Goal: Task Accomplishment & Management: Use online tool/utility

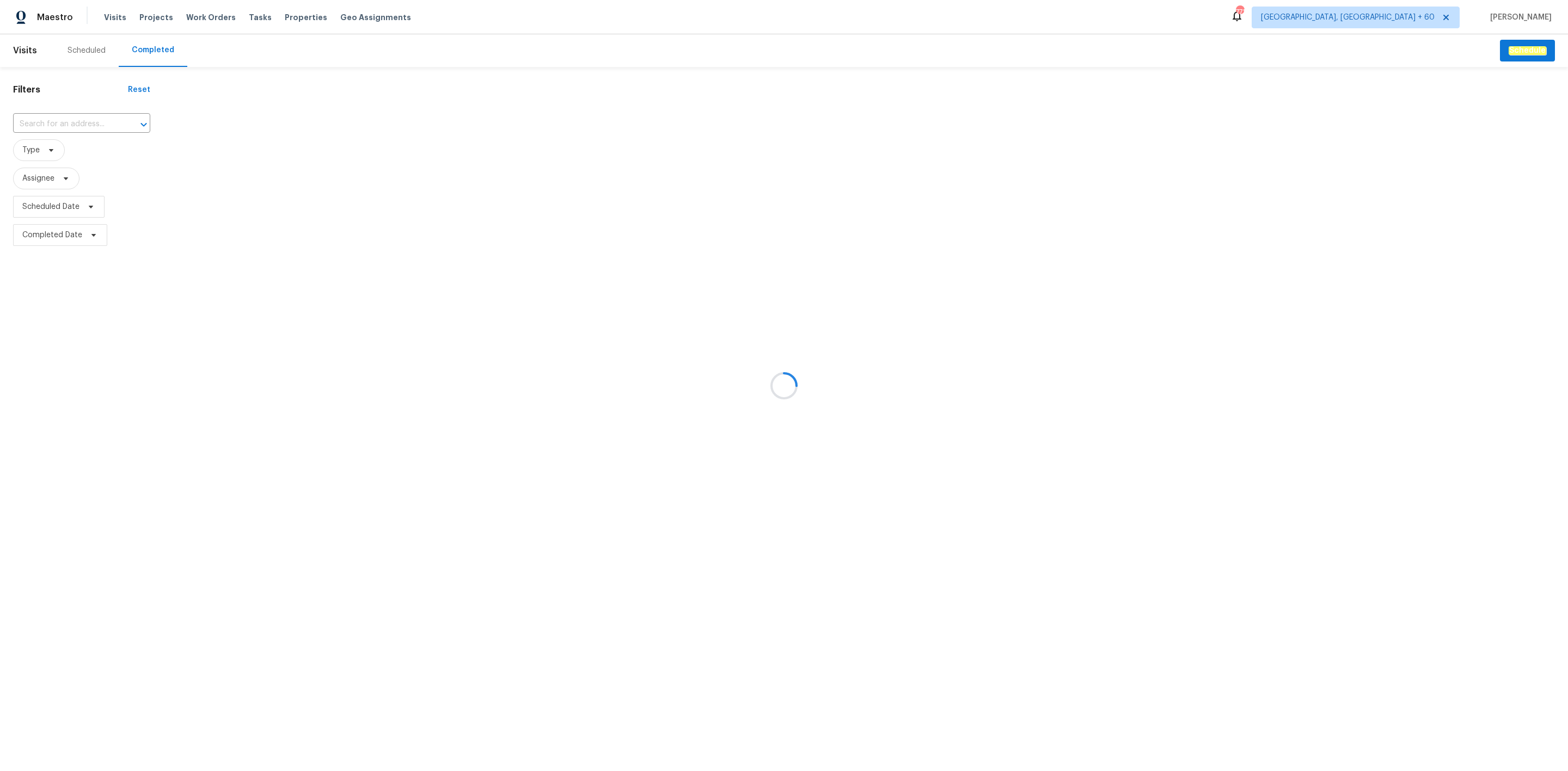
click at [103, 123] on div at bounding box center [784, 385] width 1568 height 771
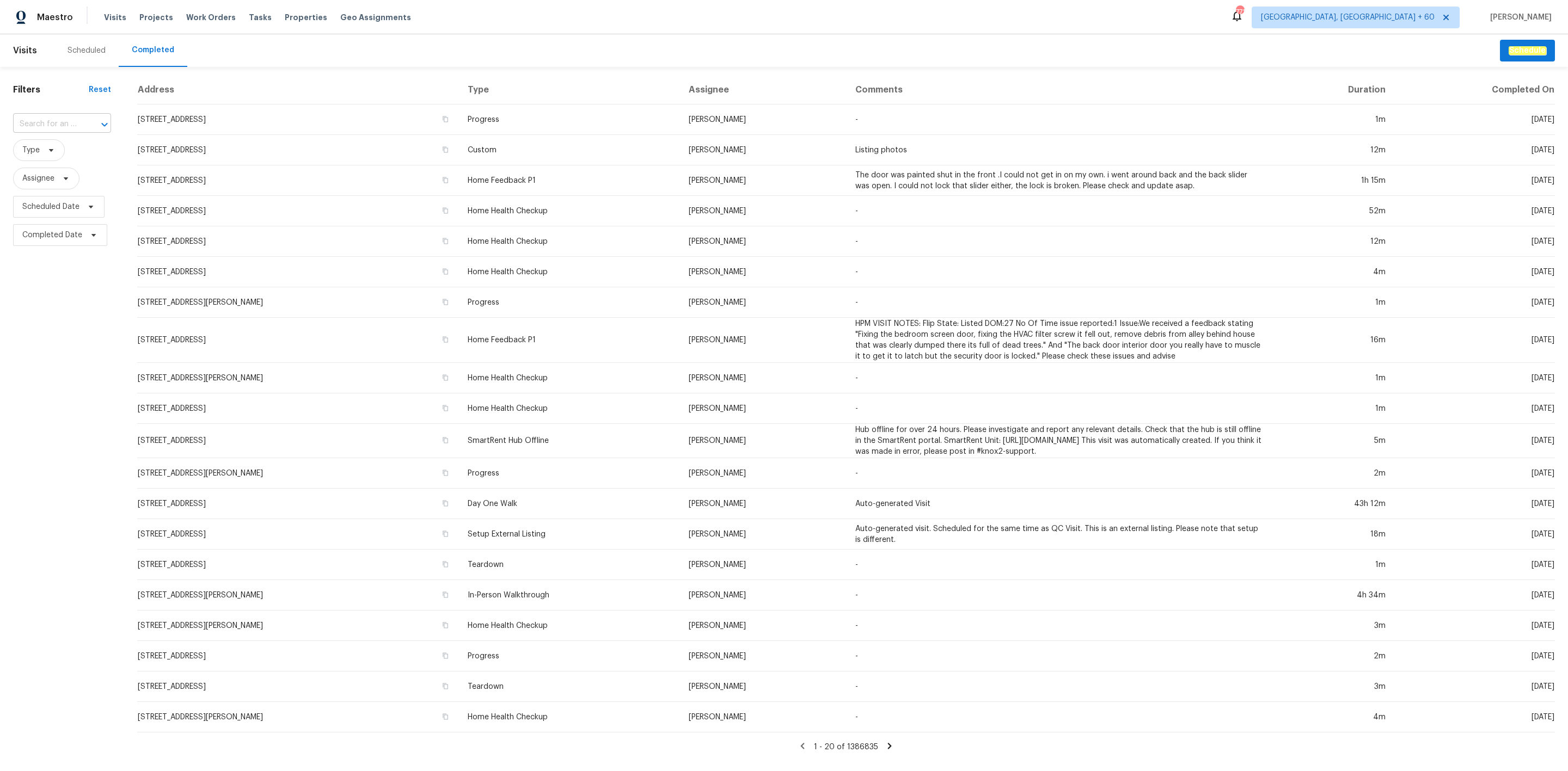
click at [83, 123] on div at bounding box center [96, 124] width 28 height 16
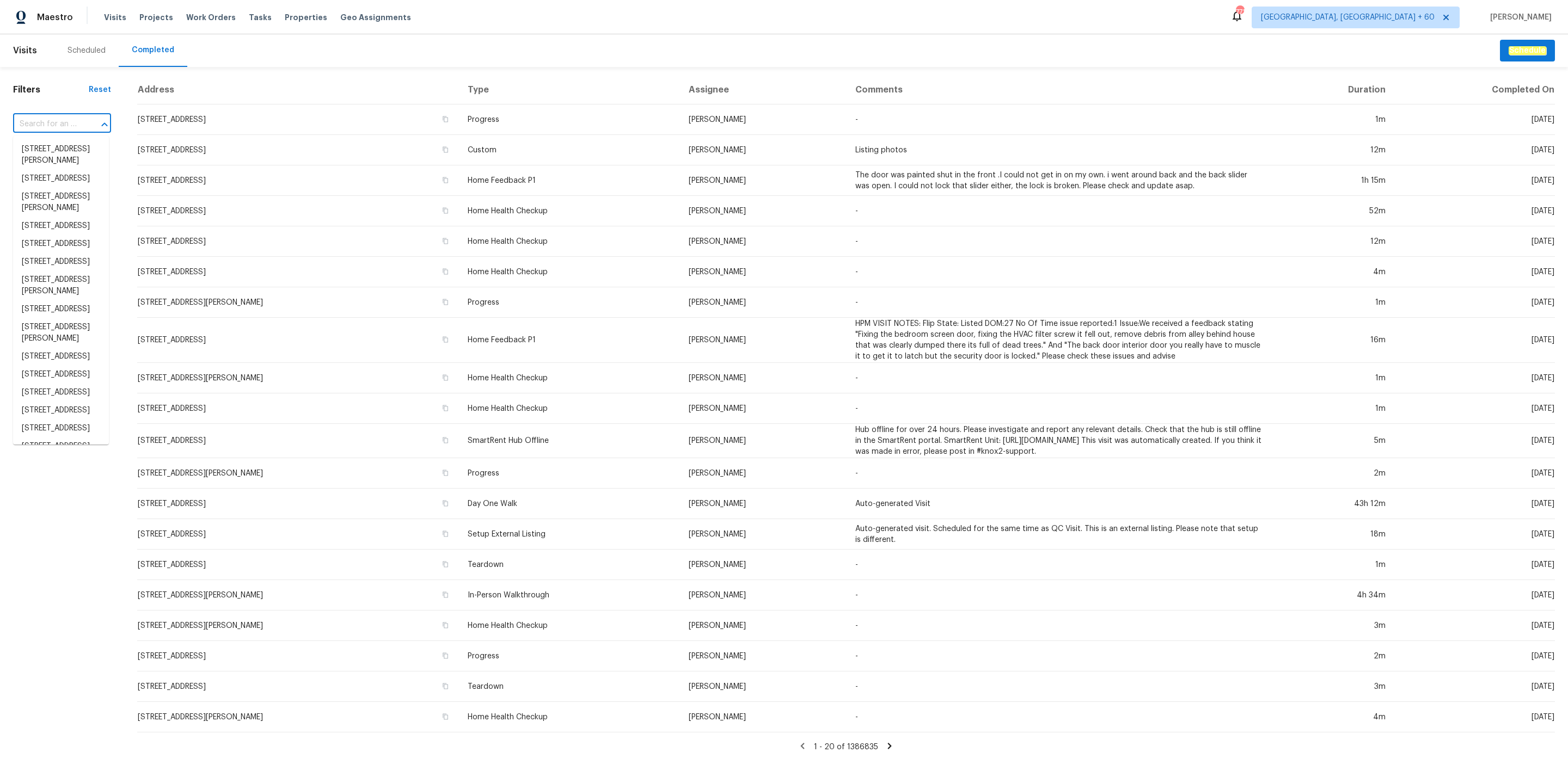
paste input "[STREET_ADDRESS]"
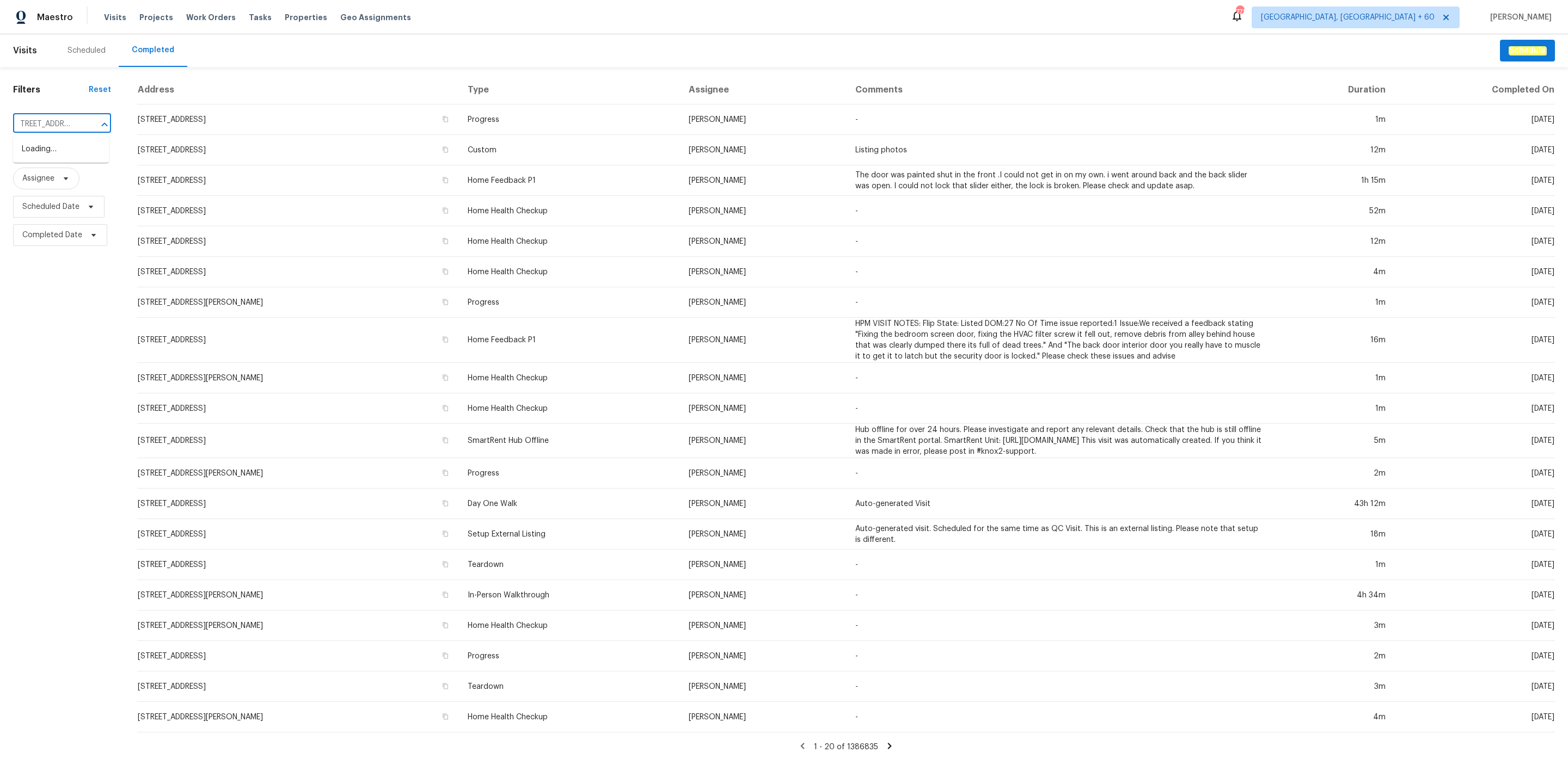
scroll to position [0, 21]
type input "[STREET_ADDRESS]"
click at [62, 158] on li "[STREET_ADDRESS]" at bounding box center [60, 149] width 96 height 18
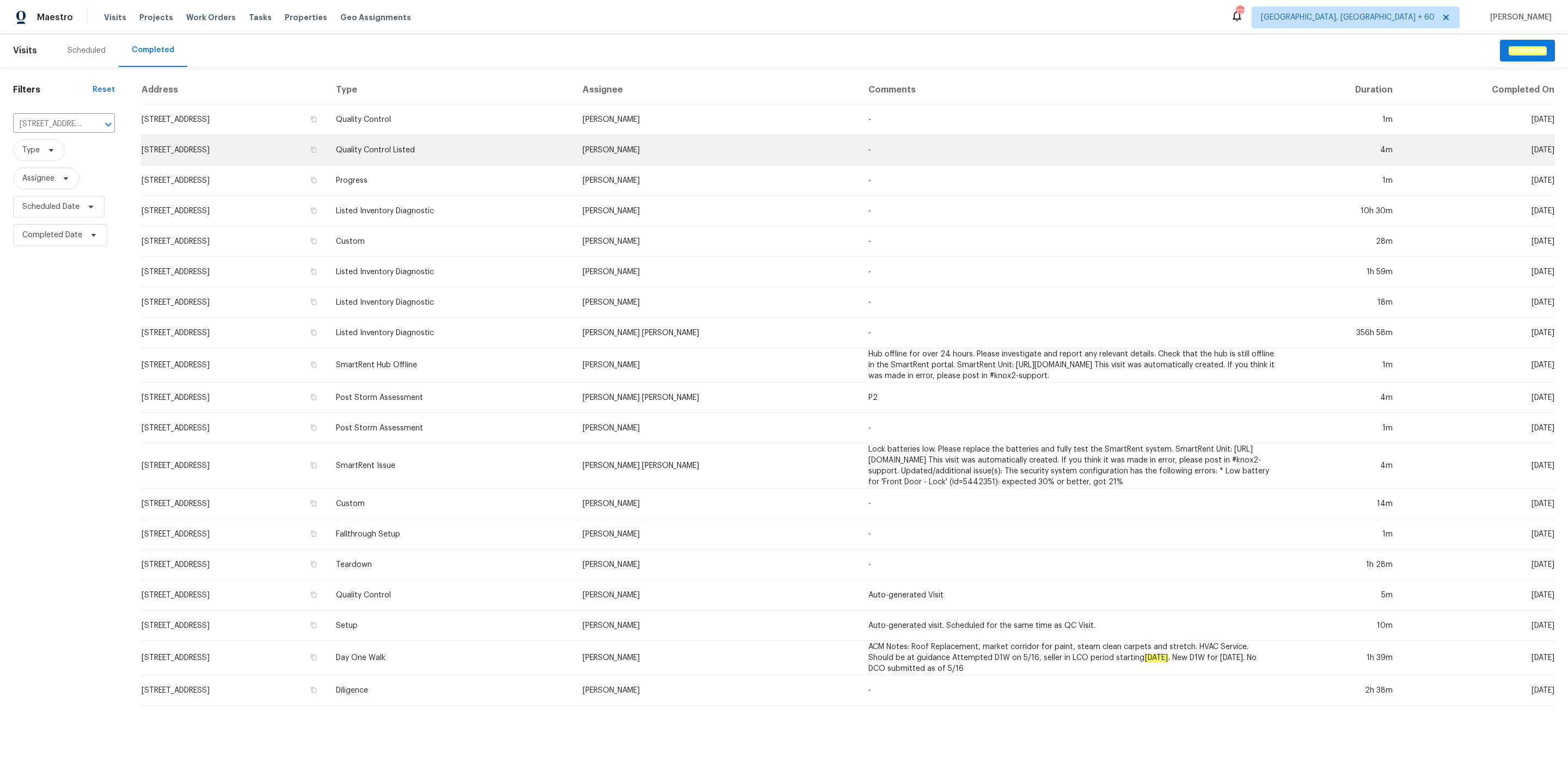
click at [328, 156] on td "[STREET_ADDRESS]" at bounding box center [234, 150] width 187 height 30
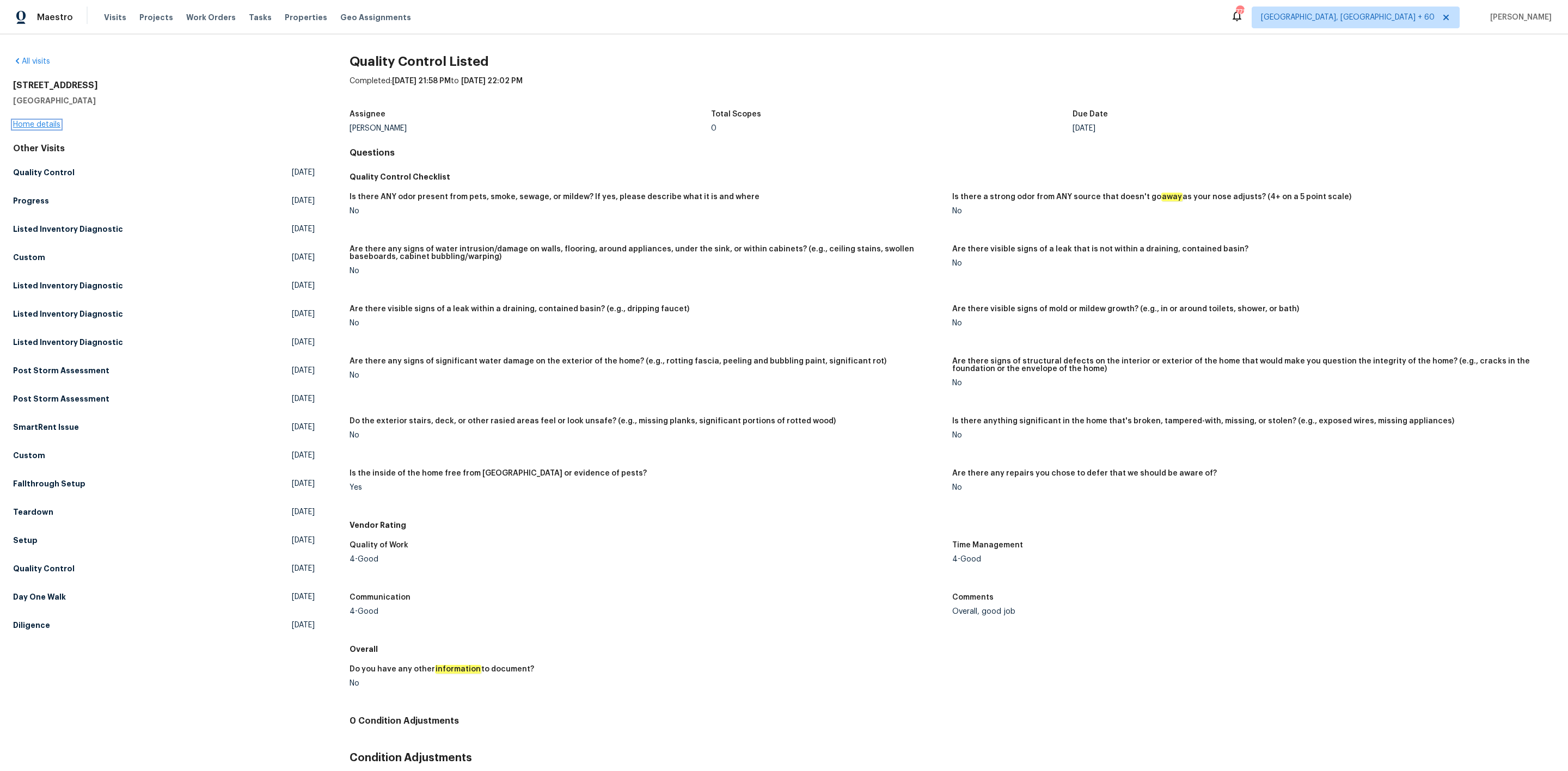
click at [50, 124] on link "Home details" at bounding box center [36, 124] width 48 height 8
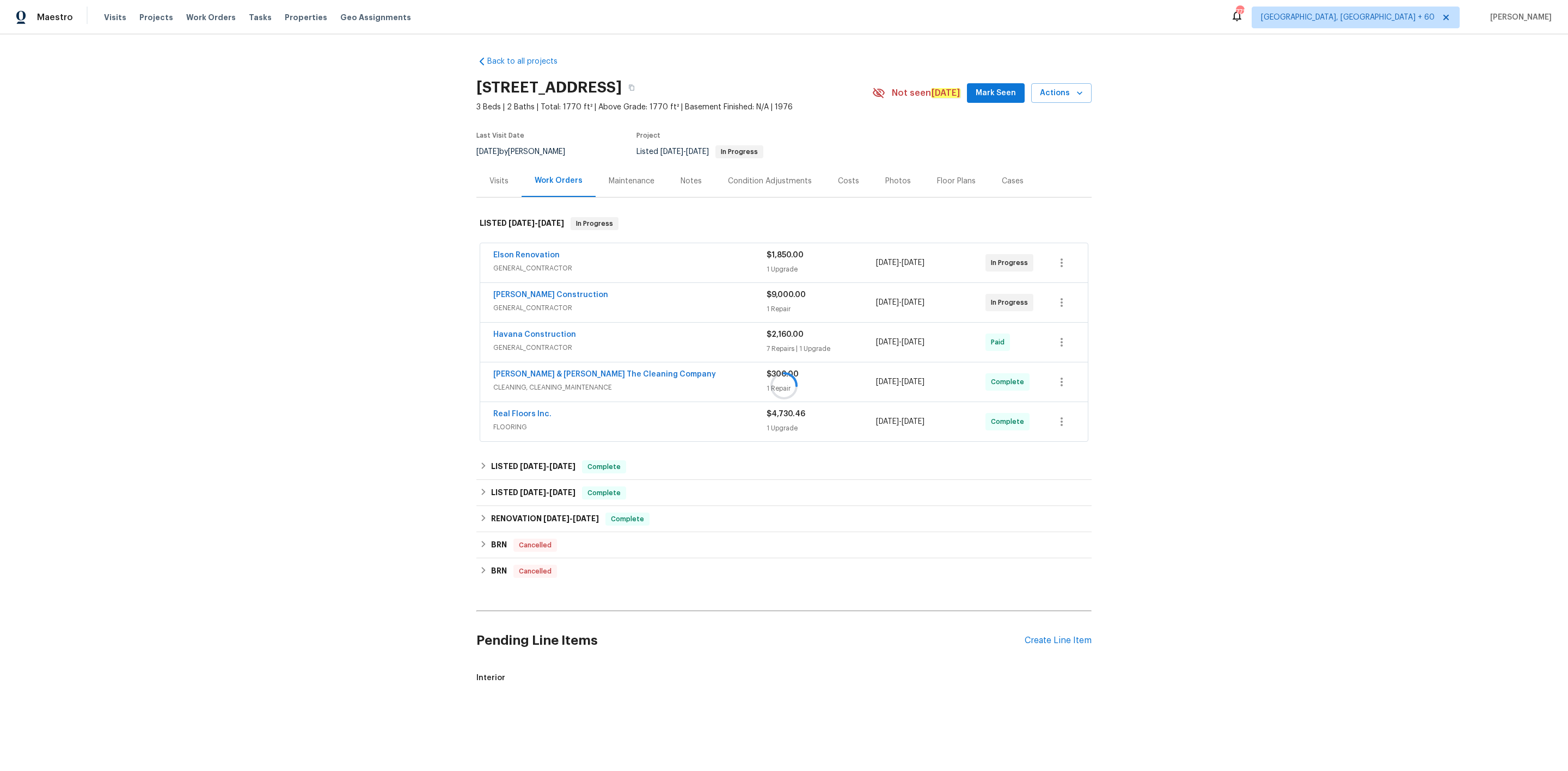
click at [889, 183] on div at bounding box center [784, 385] width 1568 height 771
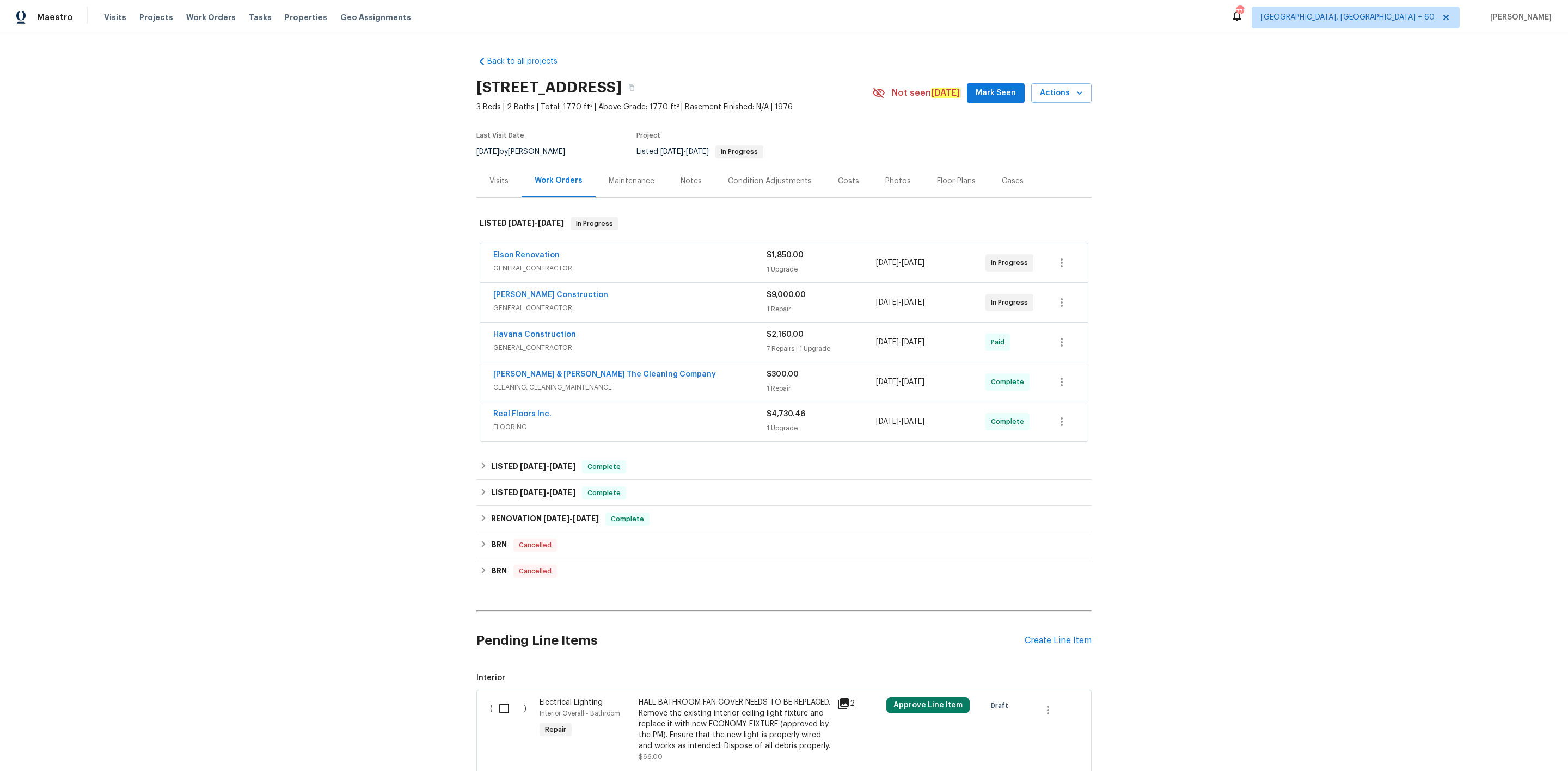
click at [886, 182] on div "Photos" at bounding box center [897, 181] width 25 height 11
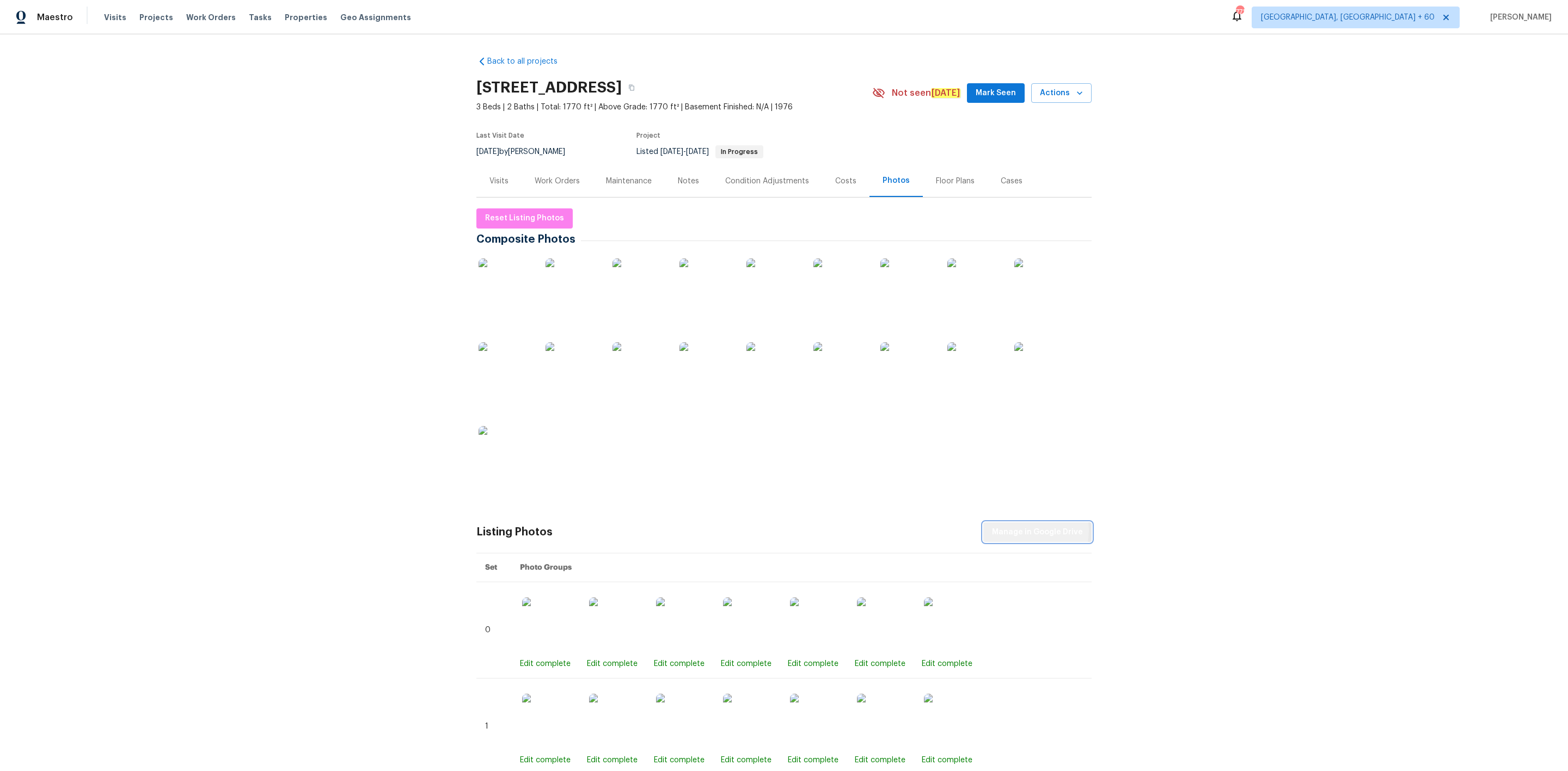
click at [1028, 531] on span "Manage in Google Drive" at bounding box center [1037, 533] width 91 height 14
click at [537, 212] on span "Reset Listing Photos" at bounding box center [524, 219] width 79 height 14
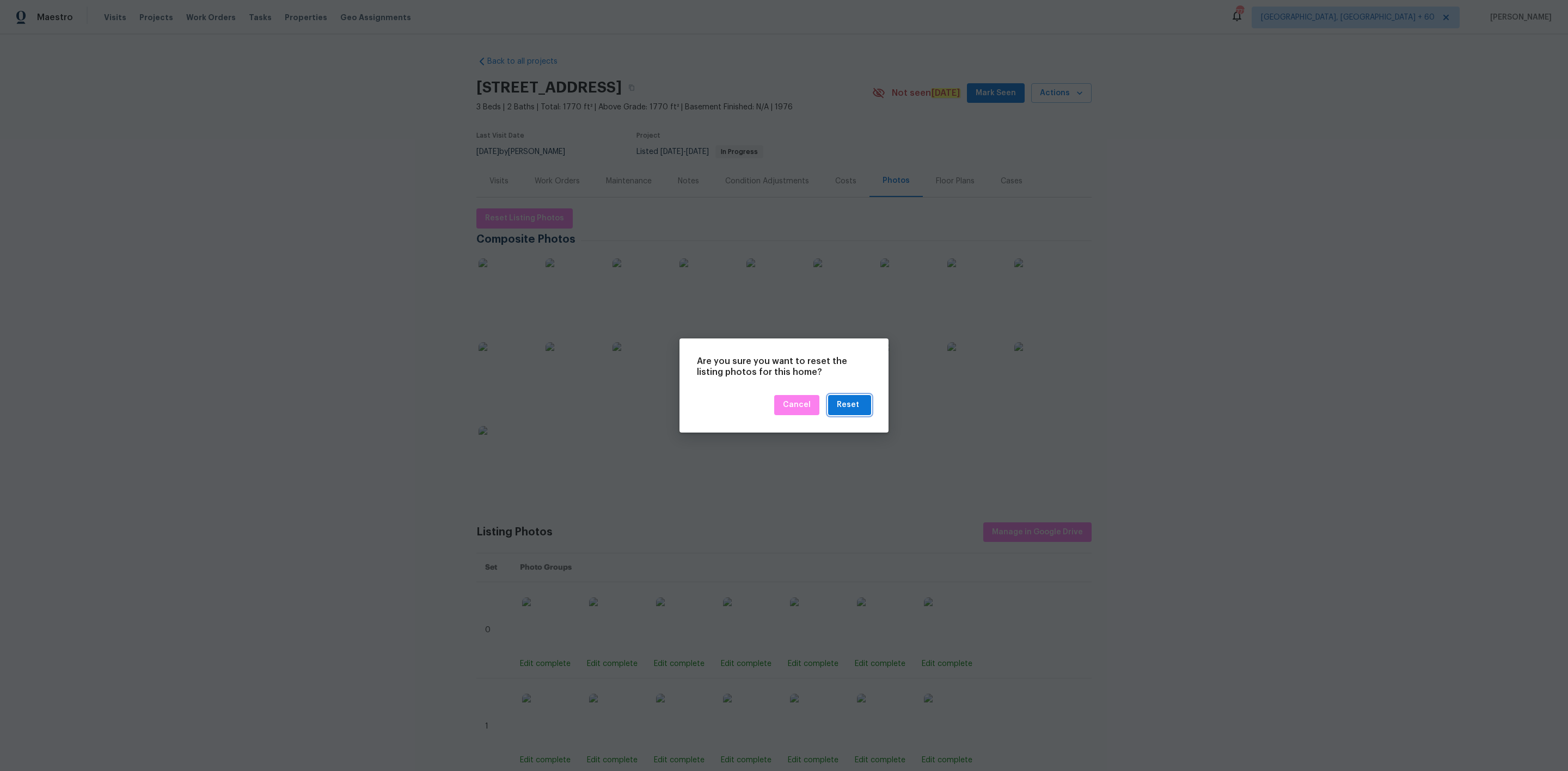
click at [838, 403] on div "Reset" at bounding box center [848, 405] width 22 height 14
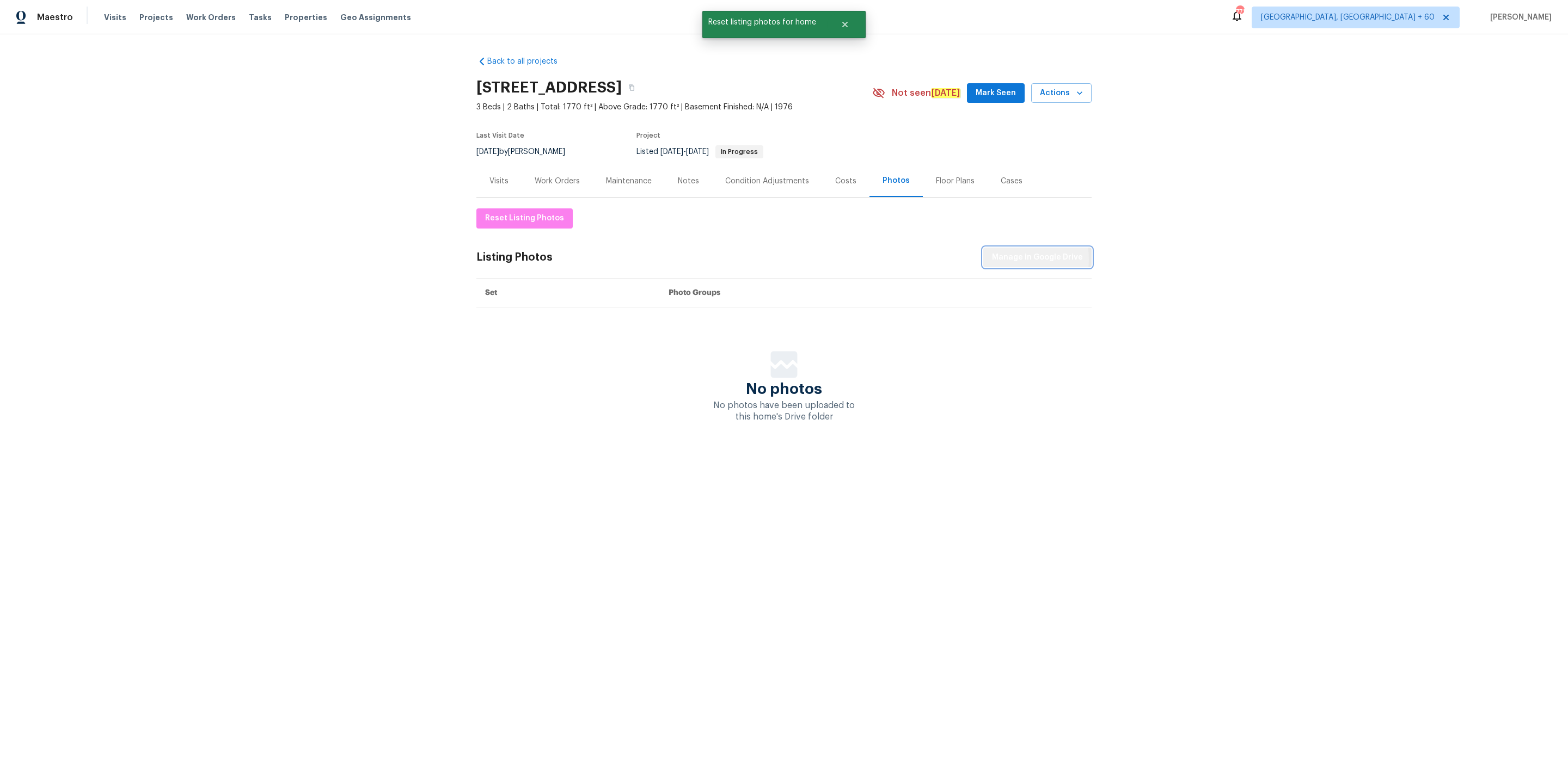
click at [1006, 260] on span "Manage in Google Drive" at bounding box center [1037, 258] width 91 height 14
